Goal: Navigation & Orientation: Find specific page/section

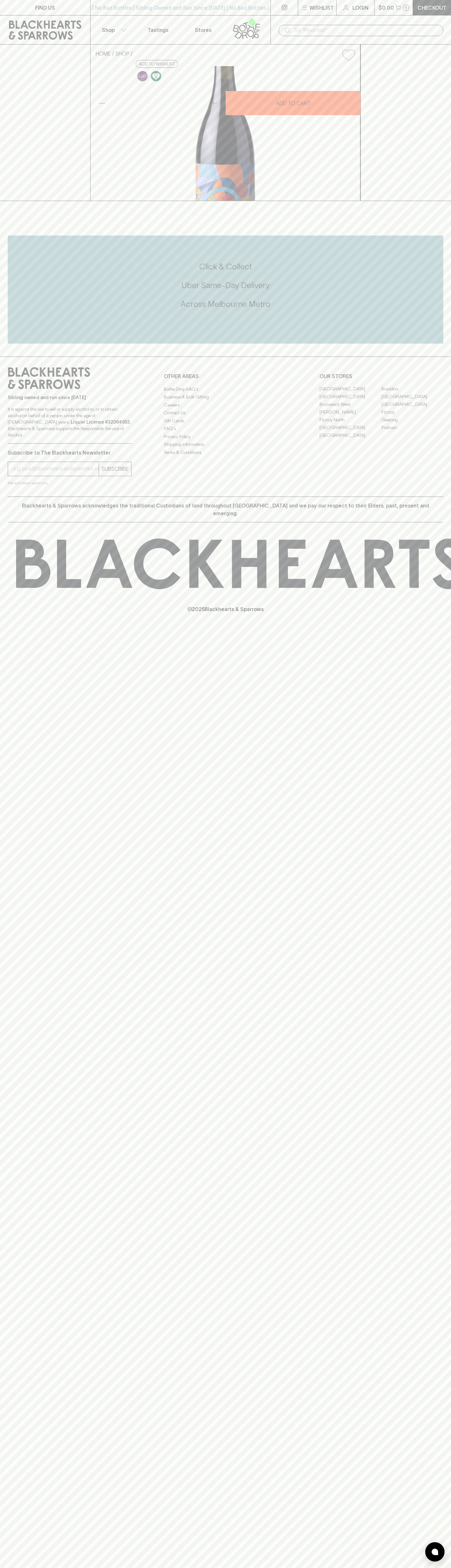
click at [390, 17] on div "​" at bounding box center [360, 30] width 181 height 29
click at [421, 393] on link "Braddon" at bounding box center [412, 389] width 62 height 8
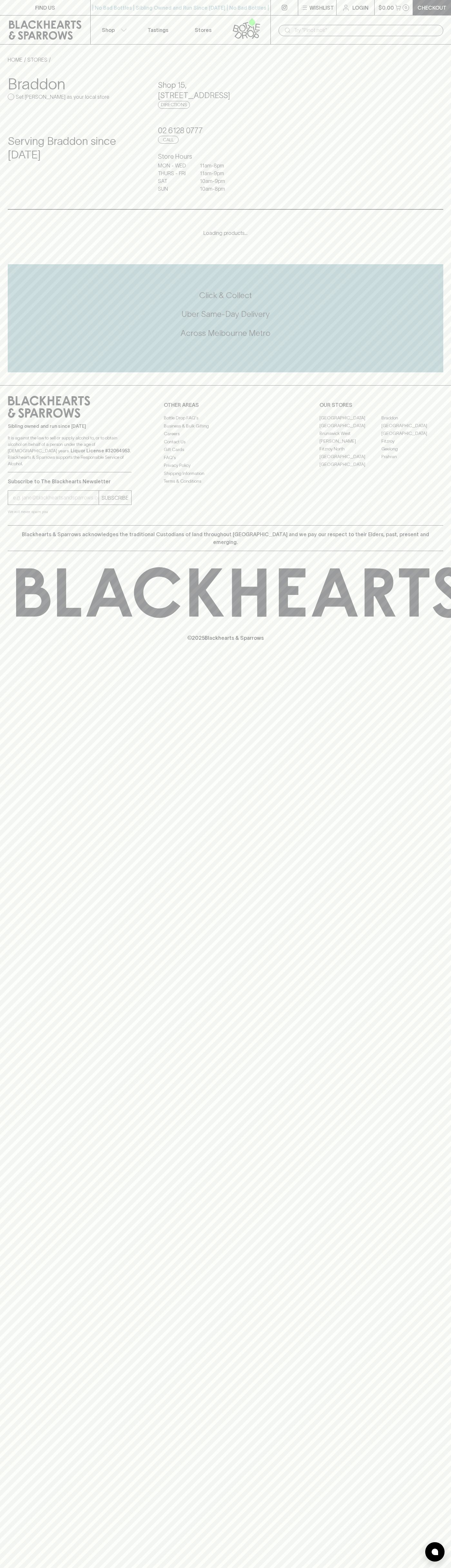
click at [332, 1567] on html "FIND US | No Bad Bottles | Sibling Owned and Run Since [DATE] | No Bad Bottles …" at bounding box center [226, 784] width 451 height 1568
click at [10, 1408] on div "FIND US | No Bad Bottles | Sibling Owned and Run Since [DATE] | No Bad Bottles …" at bounding box center [226, 784] width 451 height 1568
